Goal: Use online tool/utility: Utilize a website feature to perform a specific function

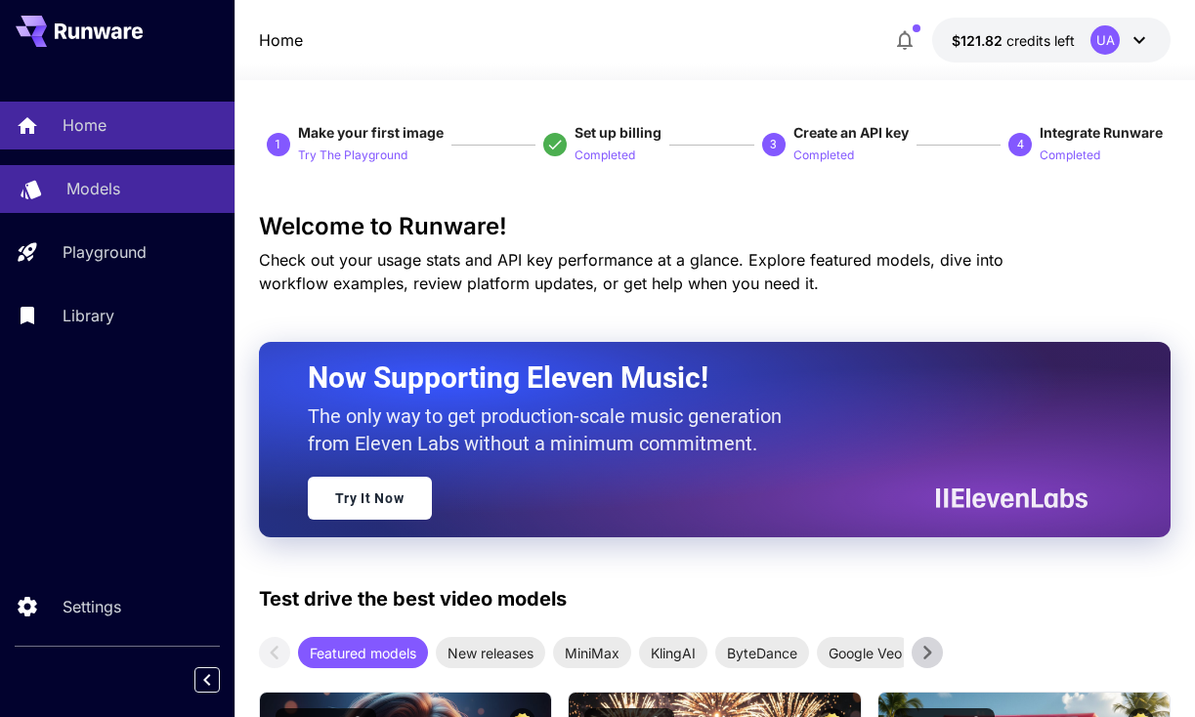
click at [105, 189] on p "Models" at bounding box center [93, 188] width 54 height 23
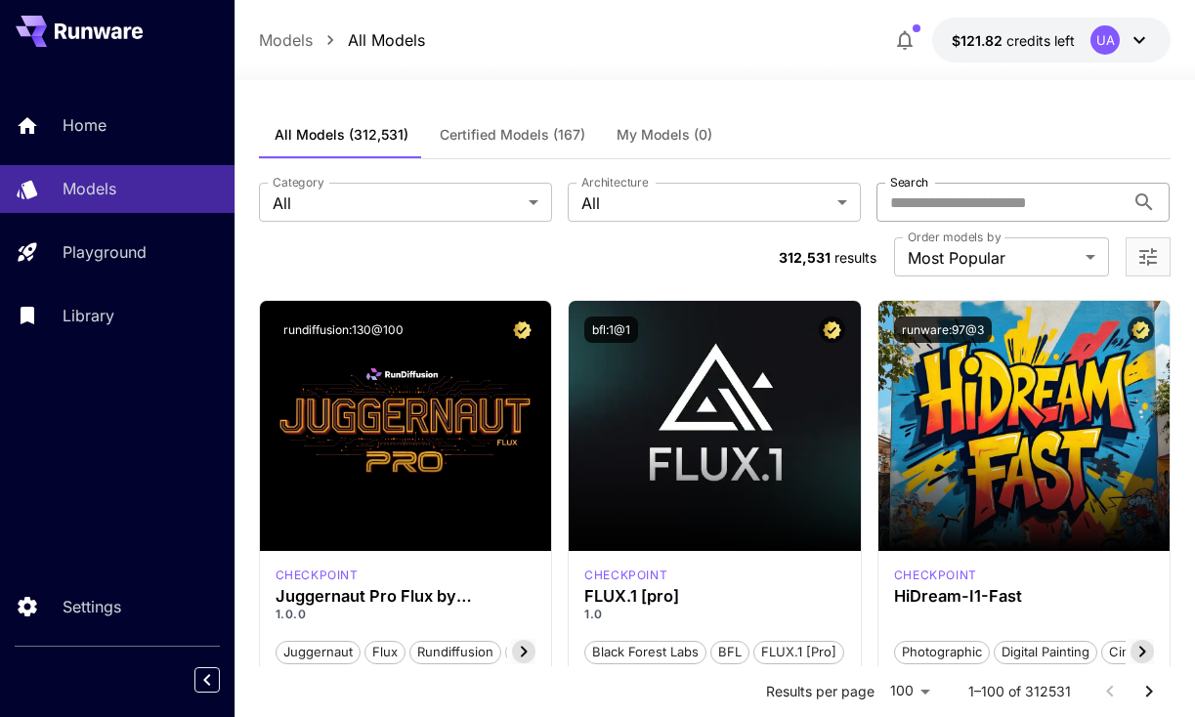
click at [935, 205] on input "Search" at bounding box center [1001, 202] width 248 height 39
type input "****"
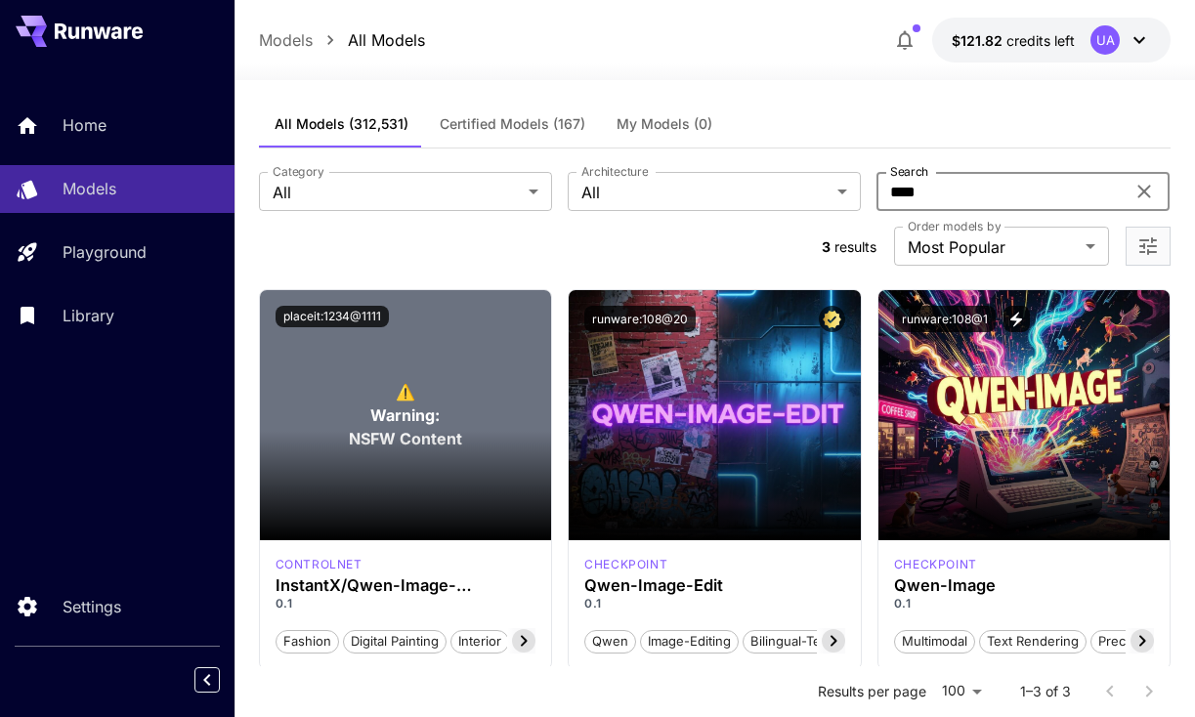
scroll to position [13, 0]
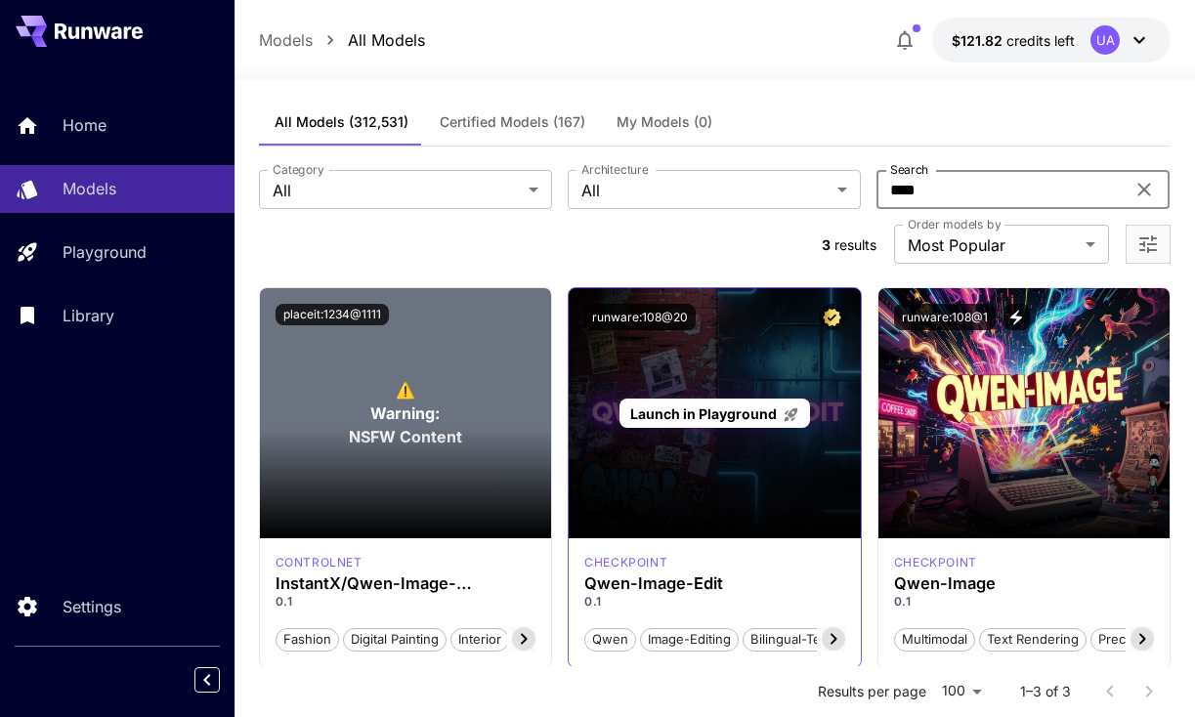
click at [703, 406] on span "Launch in Playground" at bounding box center [703, 414] width 147 height 17
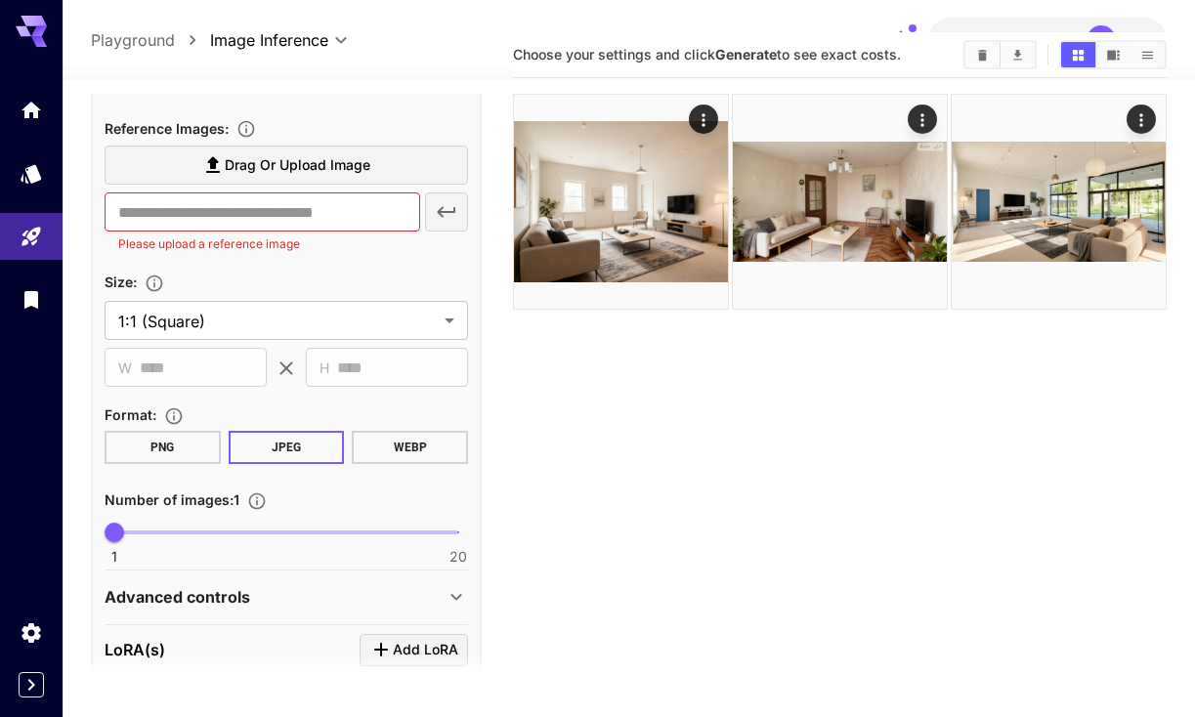
scroll to position [475, 0]
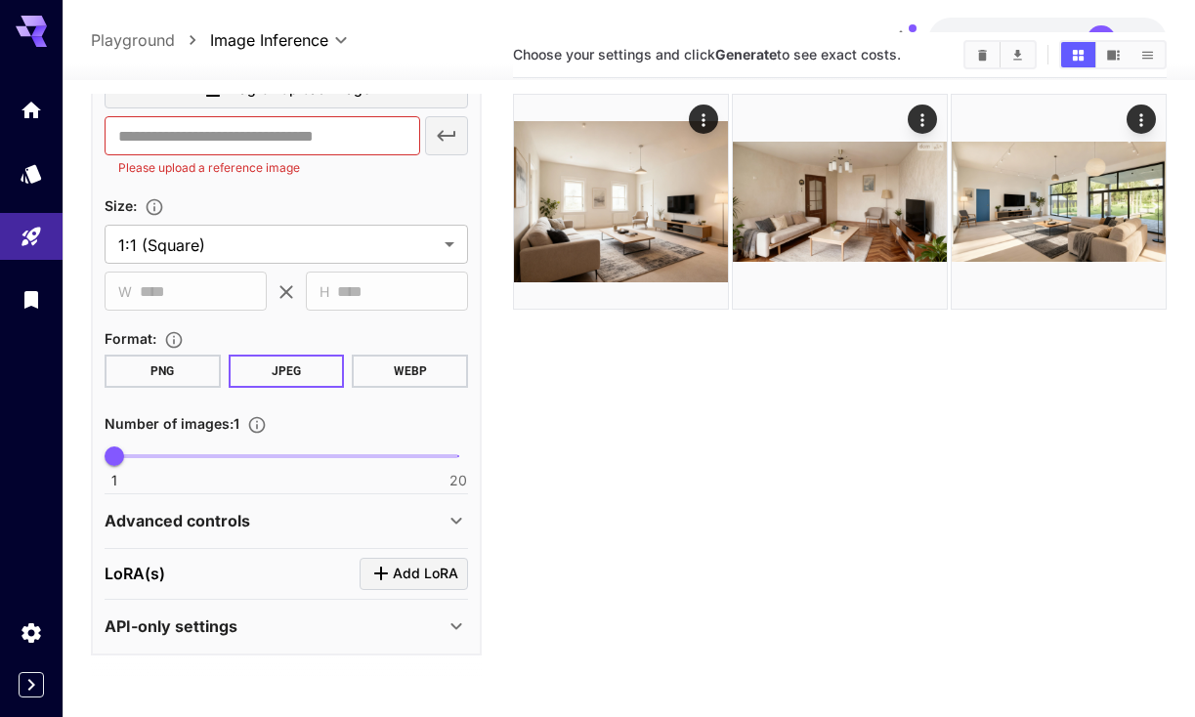
click at [152, 570] on p "LoRA(s)" at bounding box center [135, 573] width 61 height 23
click at [358, 571] on div "[PERSON_NAME](s) Add [PERSON_NAME]" at bounding box center [287, 574] width 364 height 32
click at [388, 580] on icon "Click to add LoRA" at bounding box center [380, 573] width 23 height 23
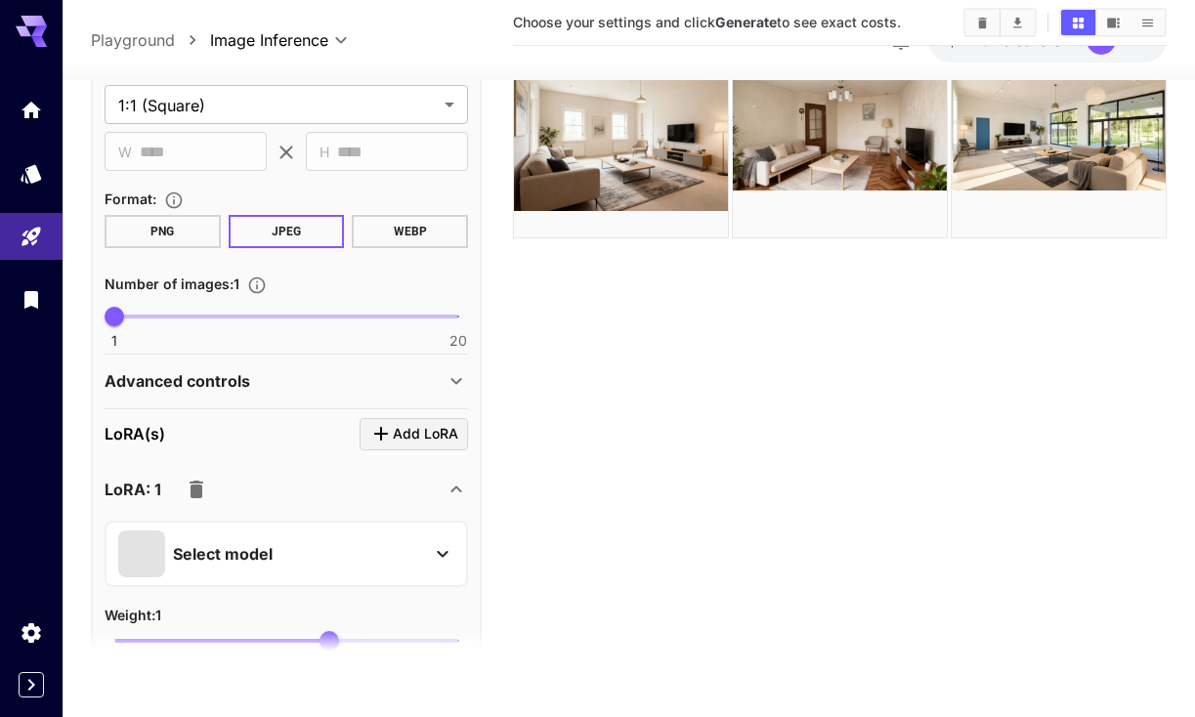
scroll to position [140, 0]
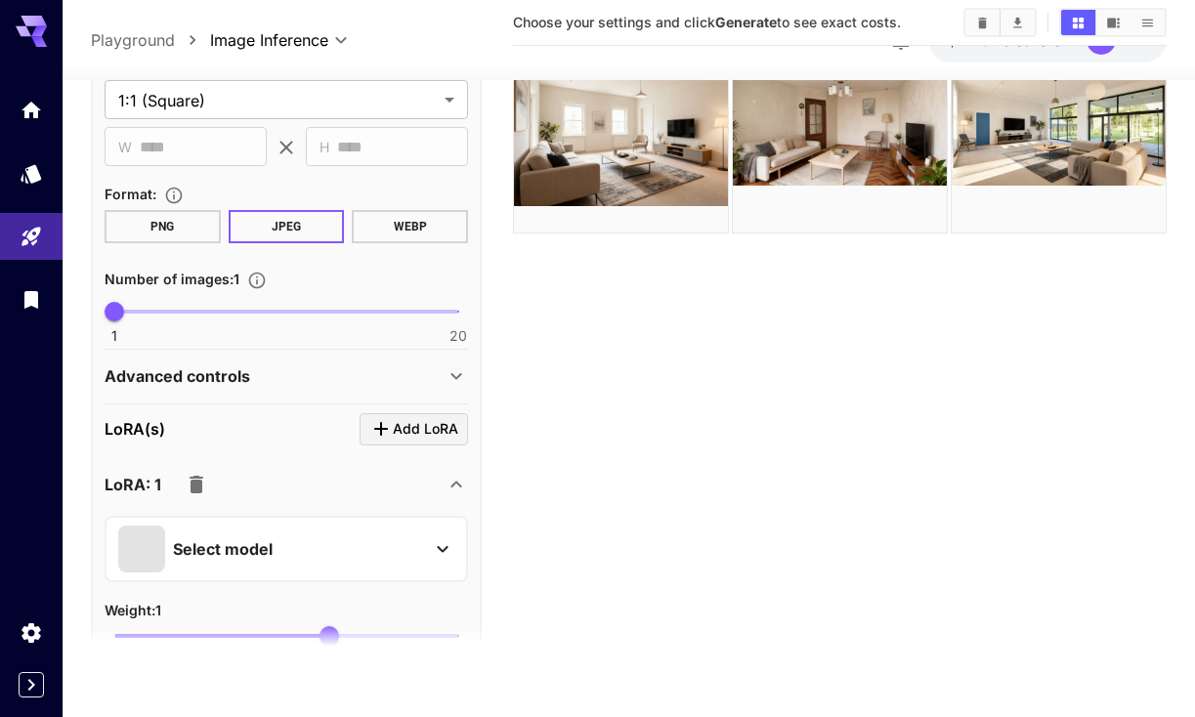
click at [436, 549] on icon at bounding box center [442, 548] width 23 height 23
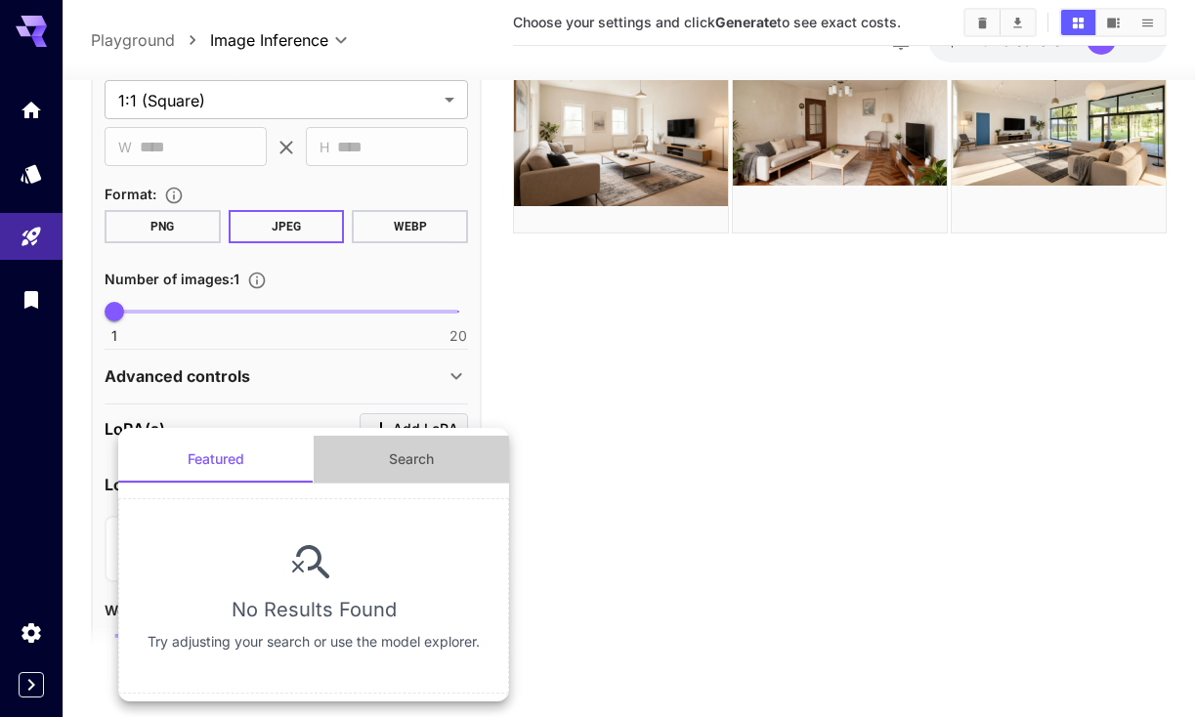
click at [411, 467] on button "Search" at bounding box center [411, 459] width 195 height 47
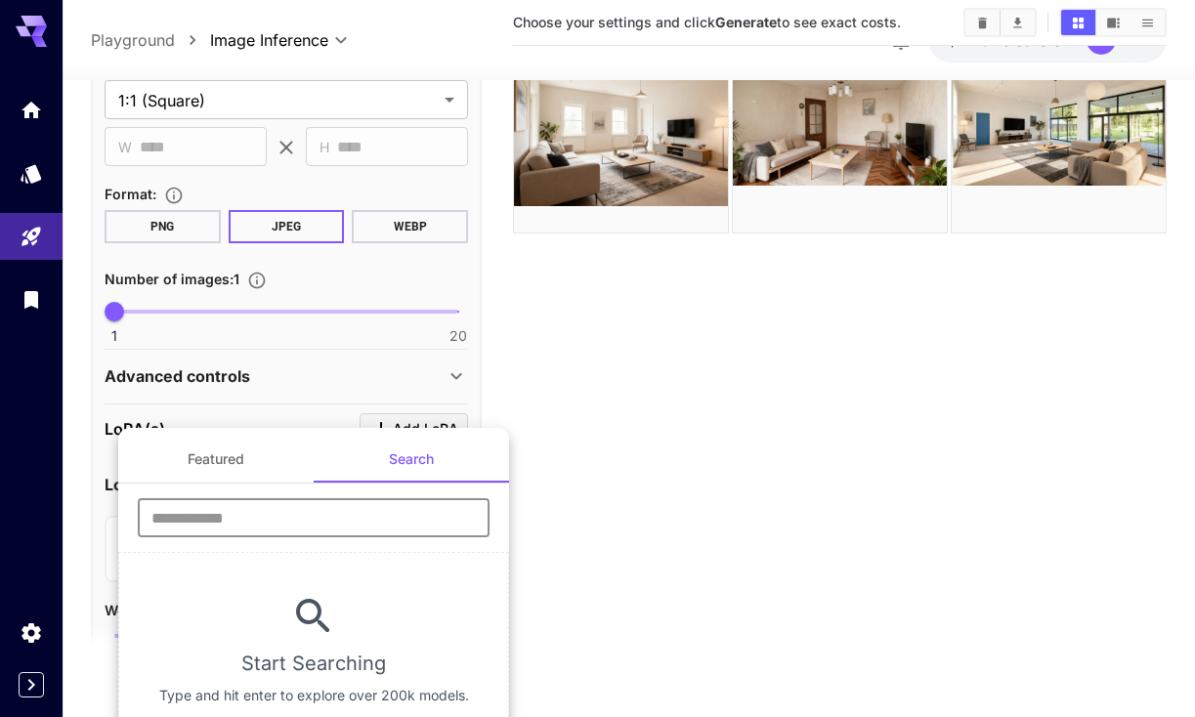
click at [345, 519] on input "text" at bounding box center [314, 517] width 352 height 39
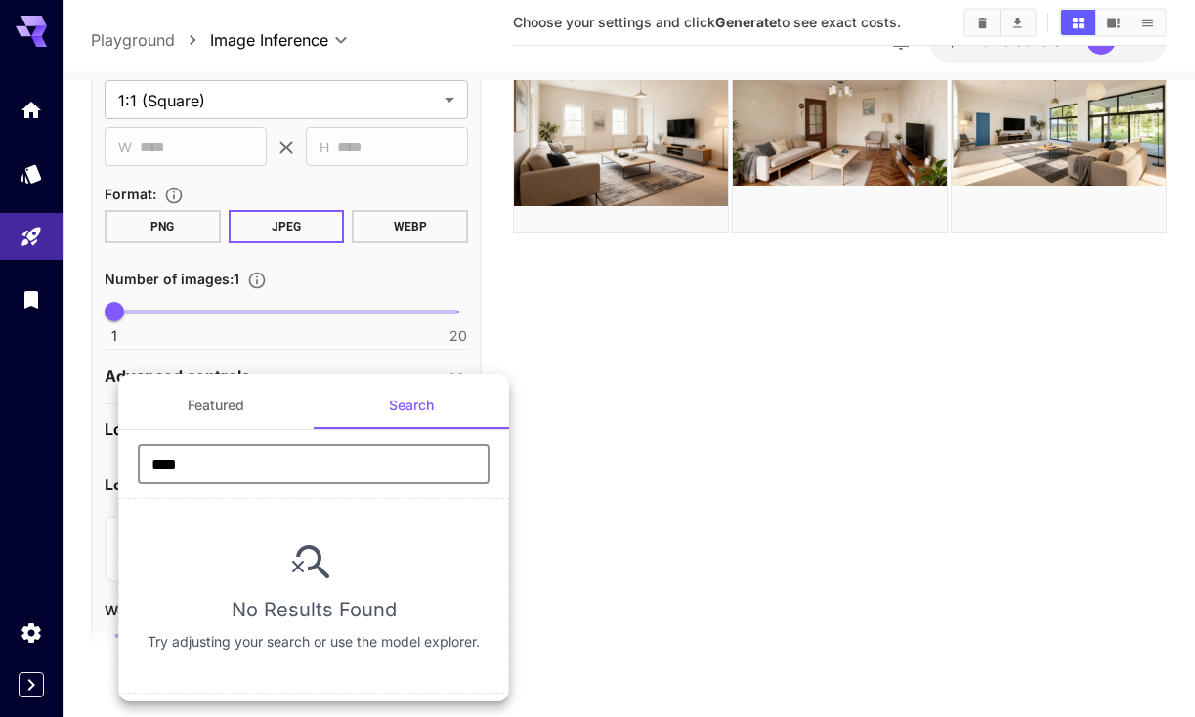
type input "****"
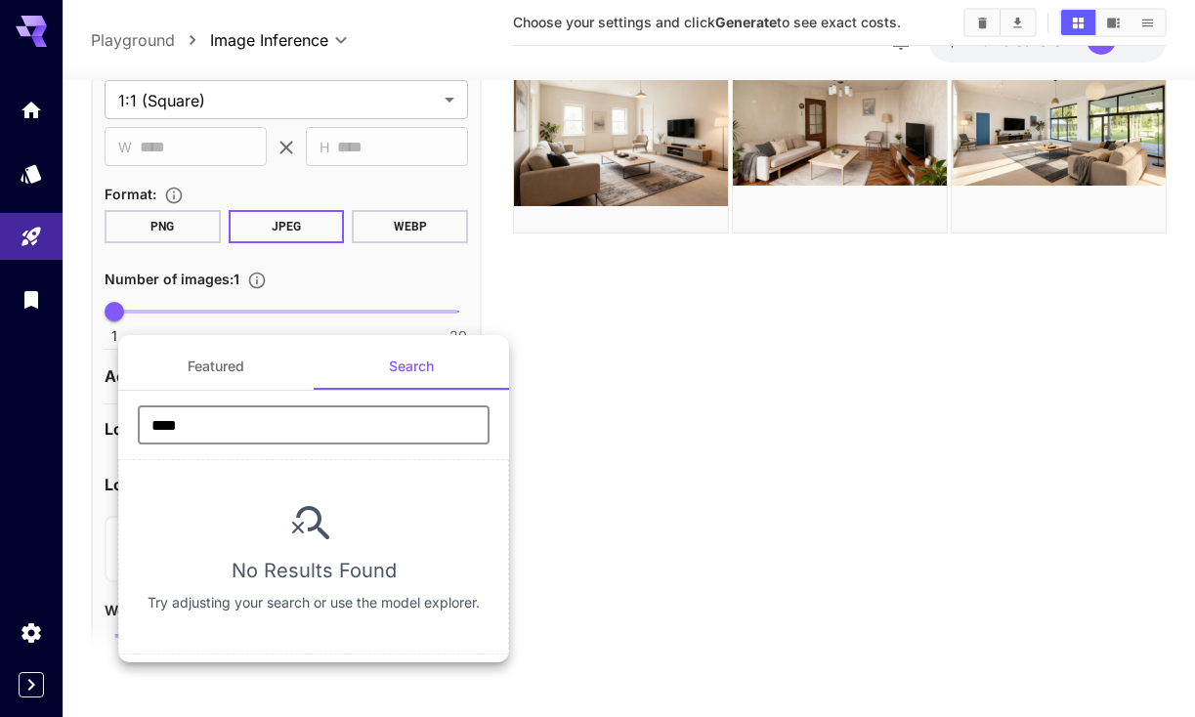
click at [576, 440] on div at bounding box center [597, 358] width 1195 height 717
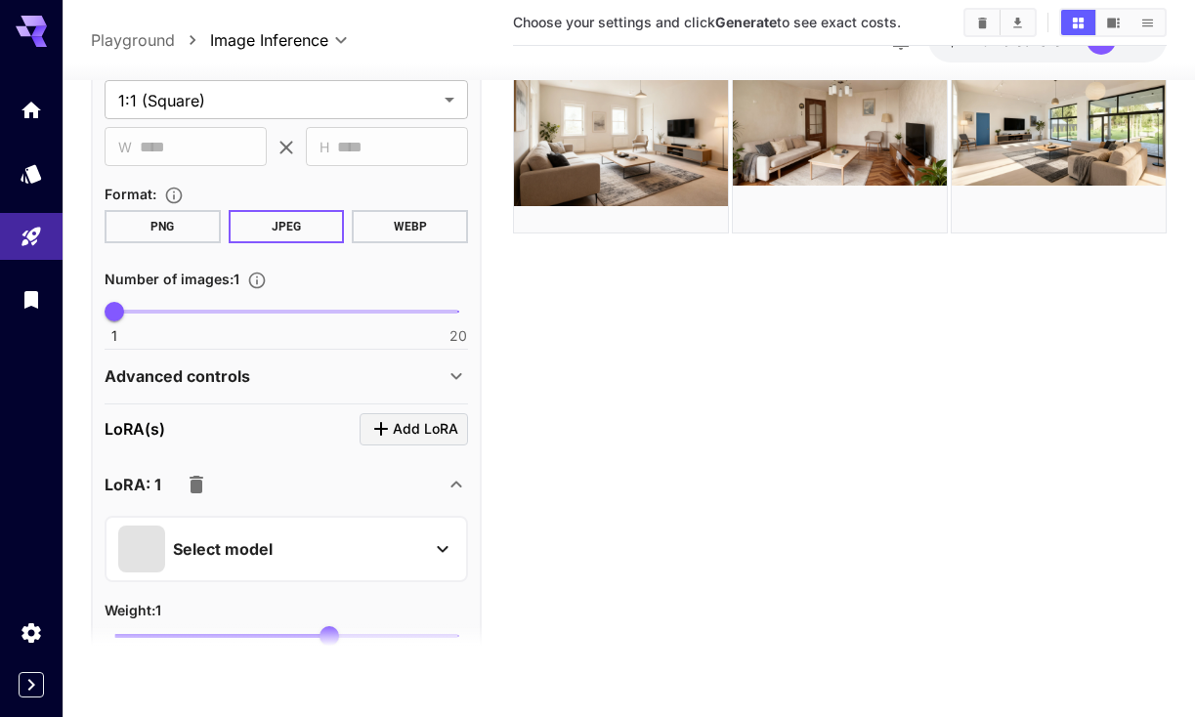
scroll to position [696, 0]
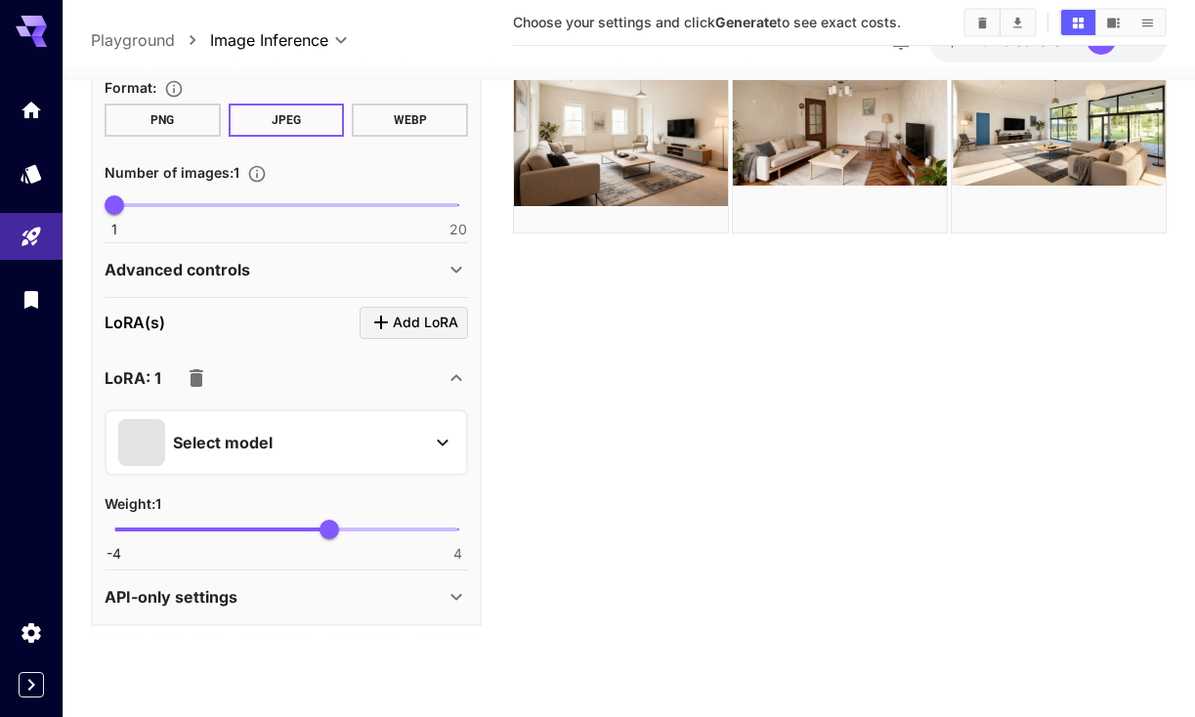
click at [403, 597] on div "API-only settings" at bounding box center [275, 597] width 340 height 23
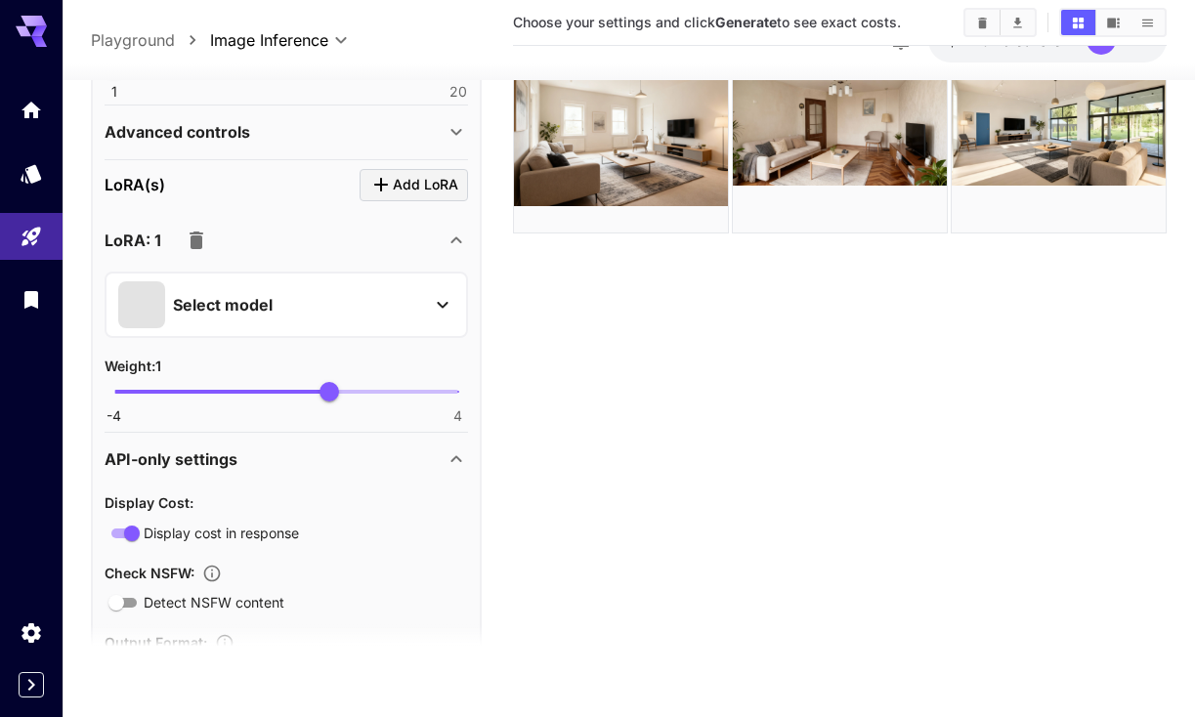
scroll to position [645, 0]
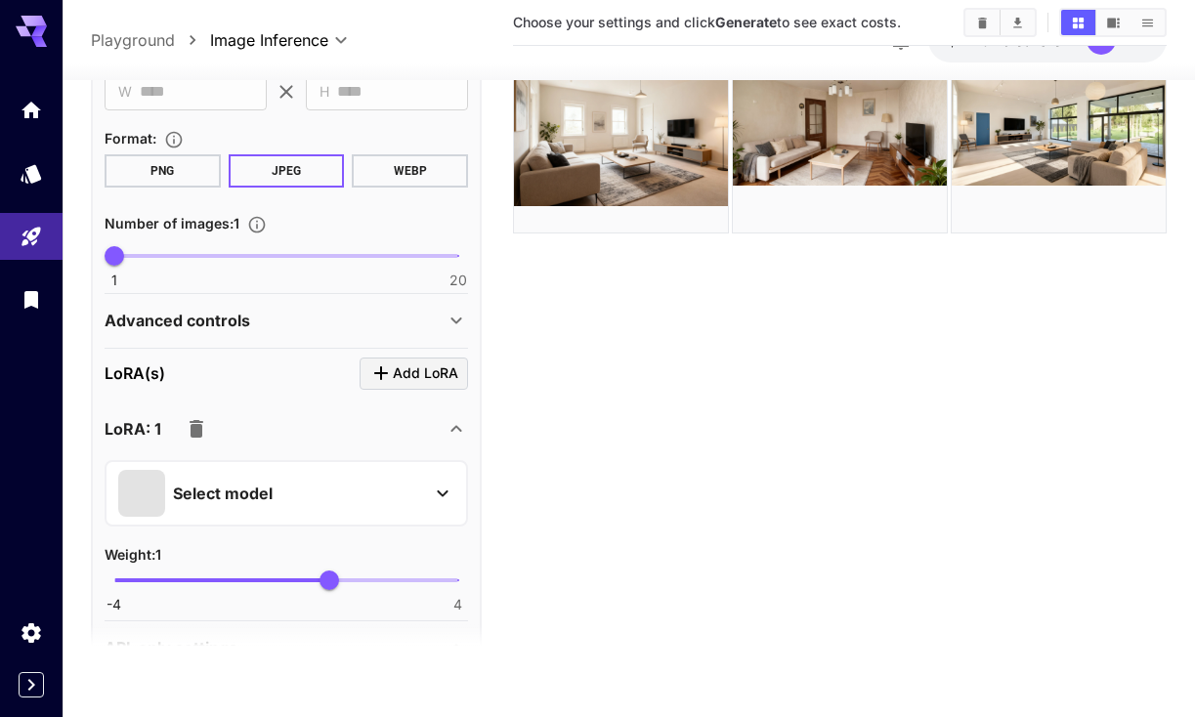
click at [420, 486] on div "Select model" at bounding box center [270, 493] width 305 height 47
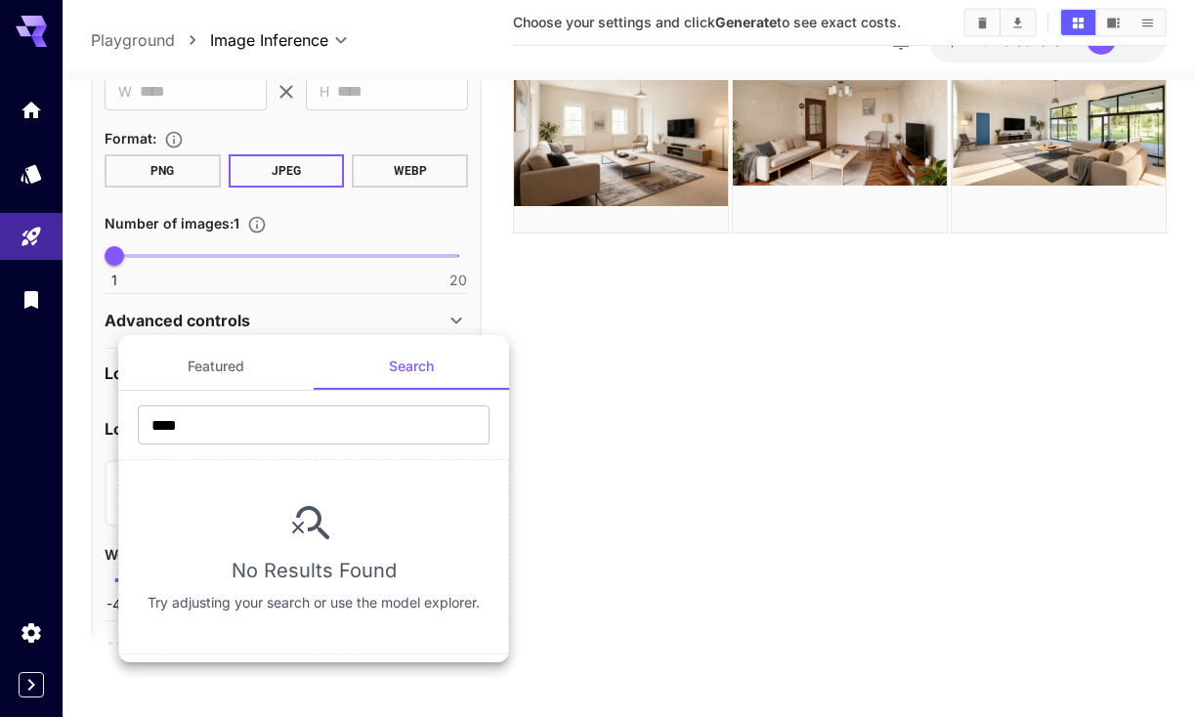
click at [393, 321] on div at bounding box center [597, 358] width 1195 height 717
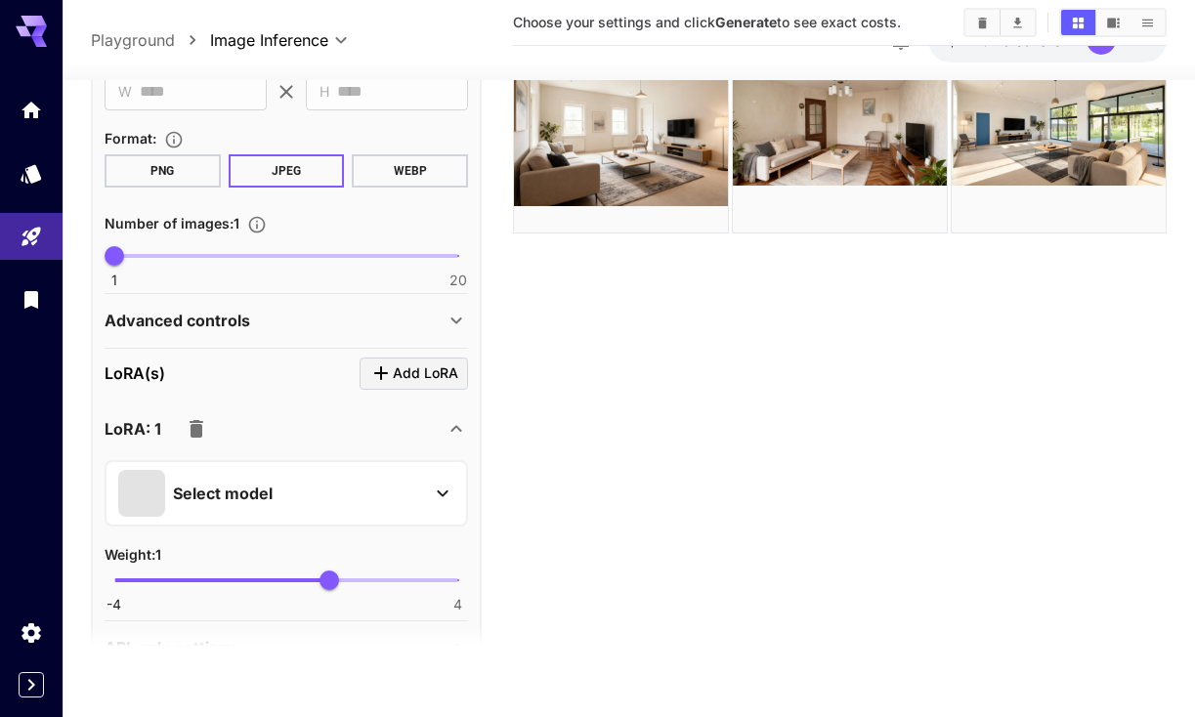
scroll to position [0, 0]
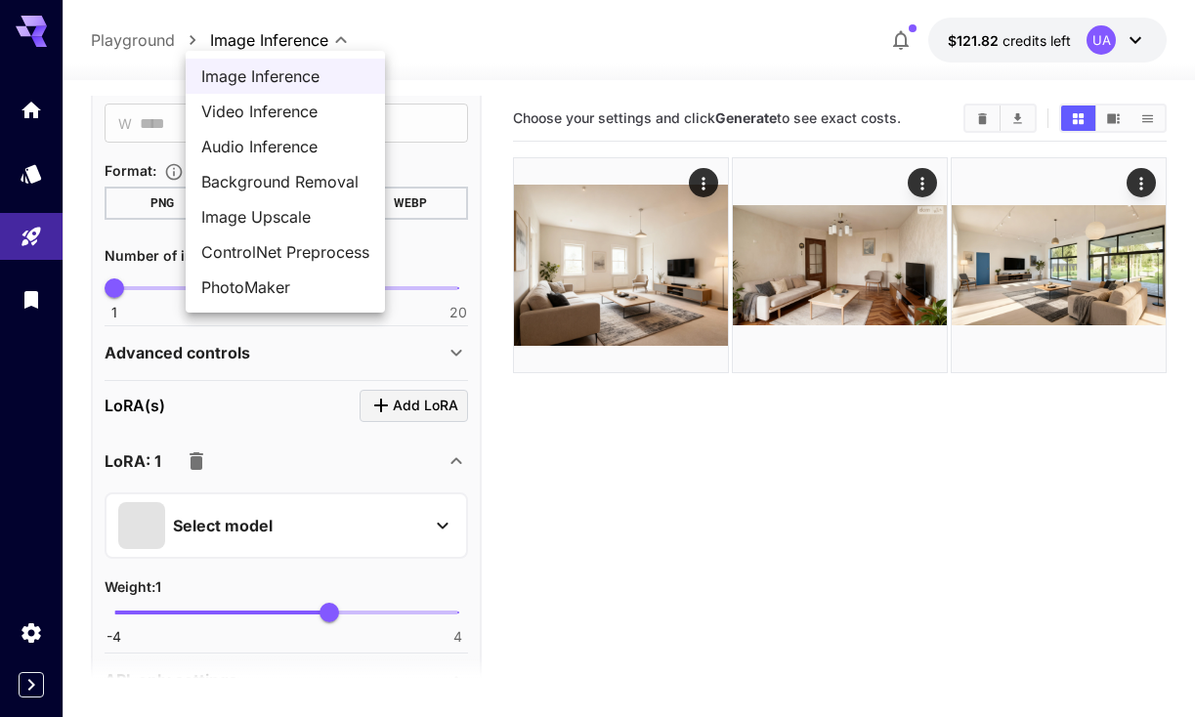
click at [280, 36] on body "**********" at bounding box center [597, 436] width 1195 height 872
